Goal: Information Seeking & Learning: Learn about a topic

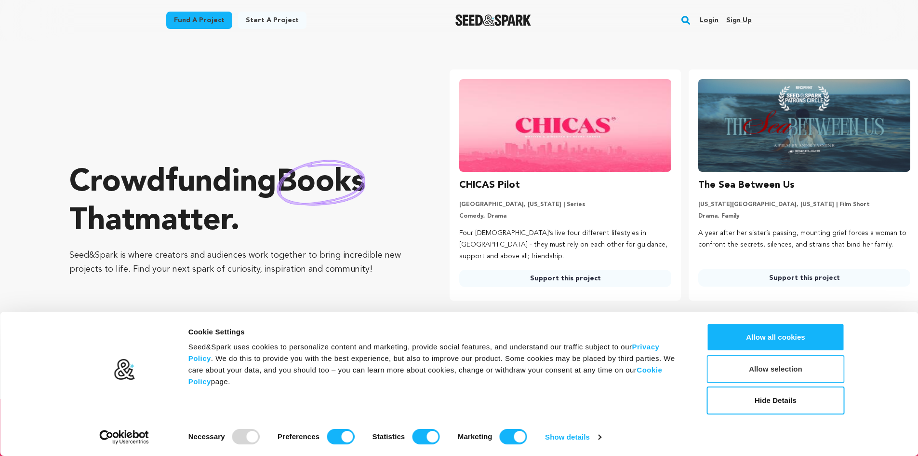
click at [803, 368] on button "Allow selection" at bounding box center [776, 369] width 138 height 28
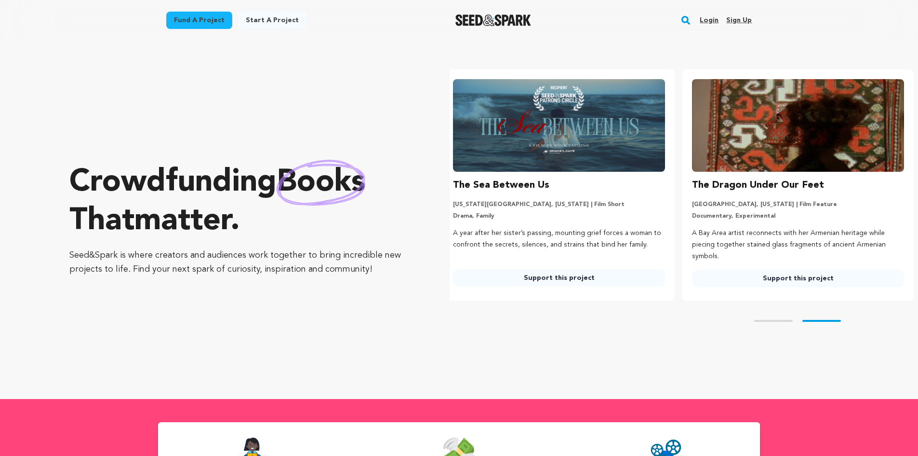
scroll to position [0, 247]
click at [686, 21] on rect "button" at bounding box center [686, 20] width 12 height 12
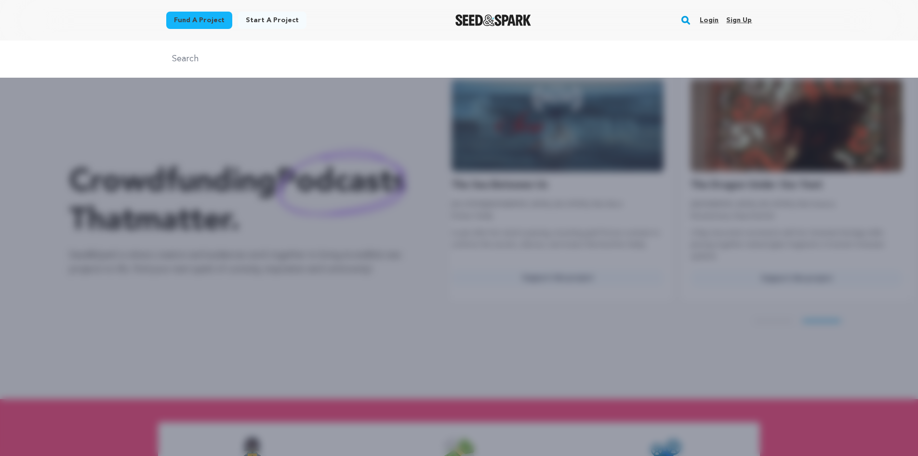
click at [358, 65] on input "text" at bounding box center [459, 59] width 586 height 14
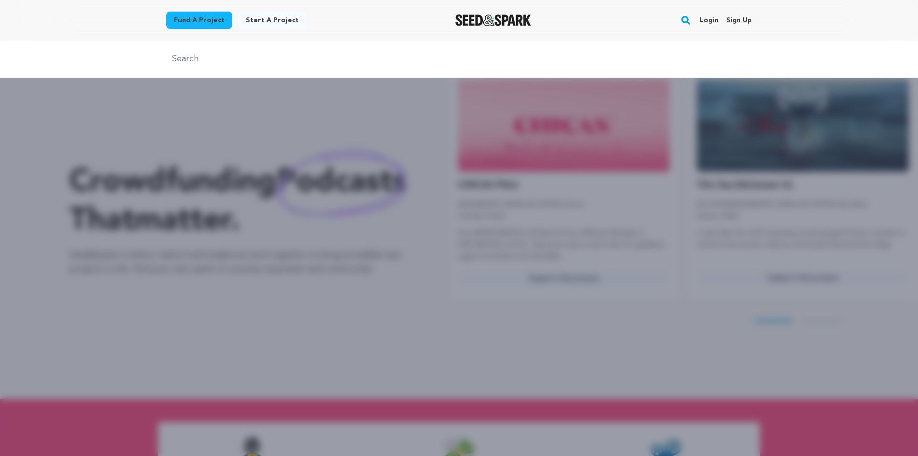
scroll to position [0, 0]
type input "seed and spark"
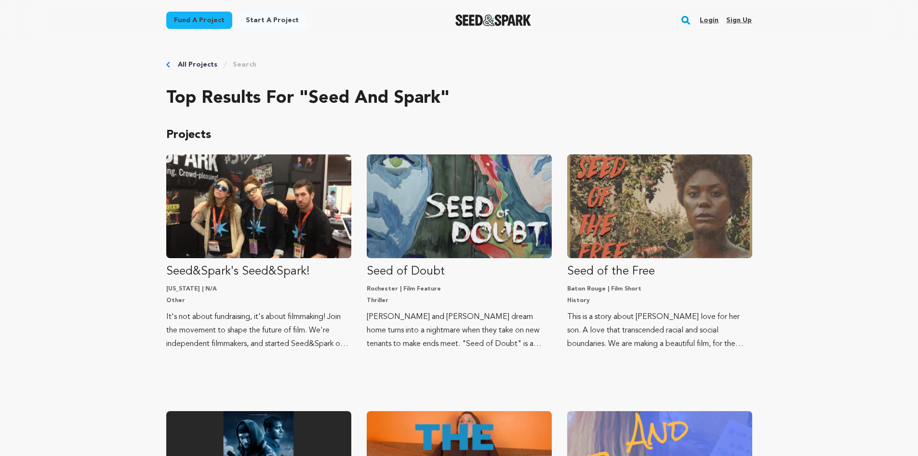
click at [684, 19] on rect "button" at bounding box center [686, 20] width 12 height 12
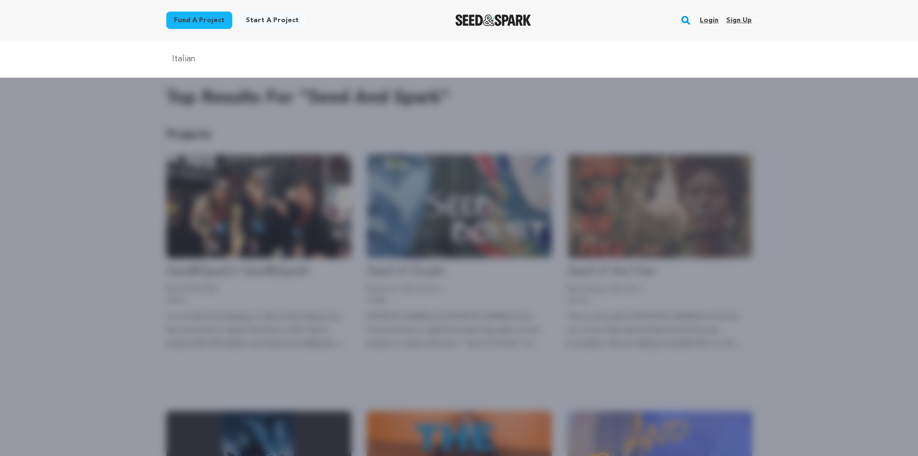
click at [220, 58] on input "Italian" at bounding box center [459, 59] width 586 height 14
type input "Italian Wannabe"
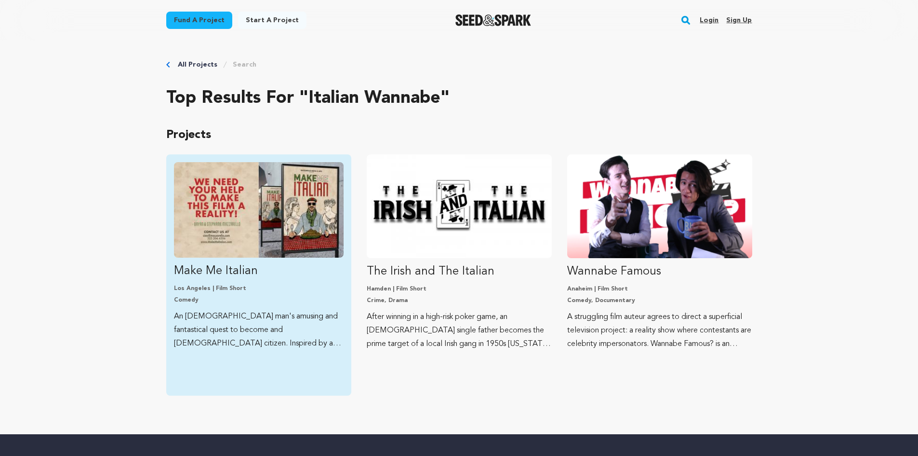
click at [234, 232] on img "Fund Make Me Italian" at bounding box center [259, 209] width 170 height 95
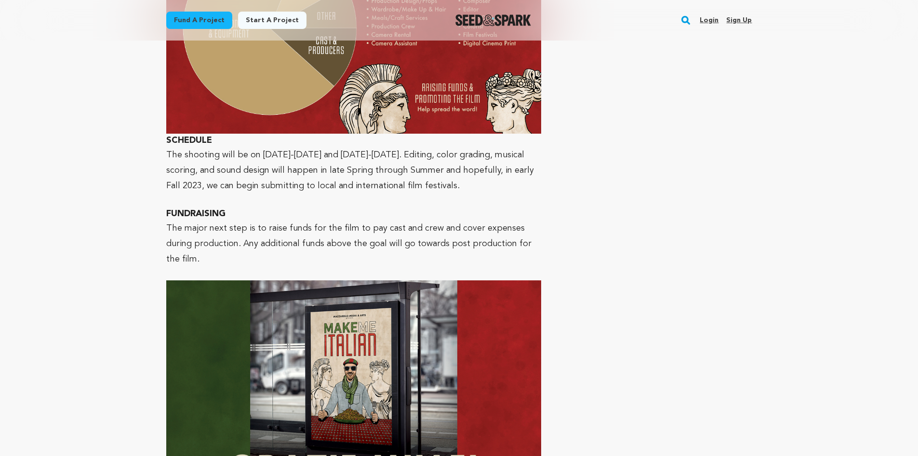
scroll to position [4493, 0]
